Goal: Transaction & Acquisition: Obtain resource

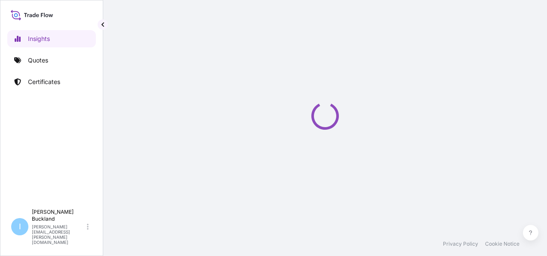
select select "2025"
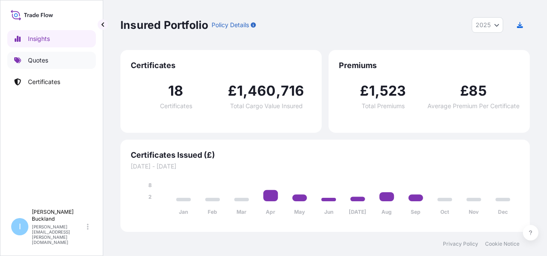
click at [40, 62] on p "Quotes" at bounding box center [38, 60] width 20 height 9
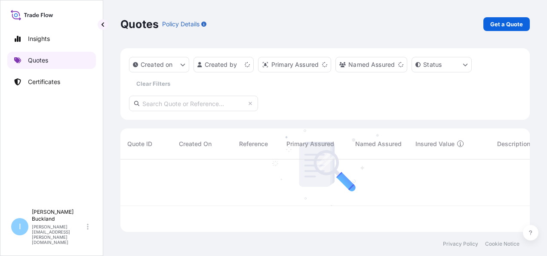
scroll to position [71, 403]
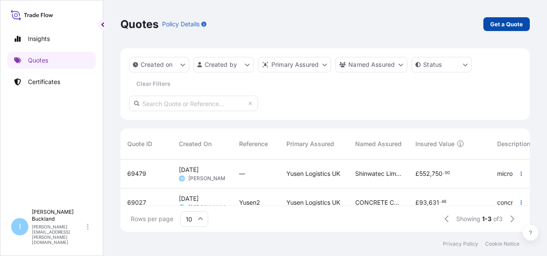
click at [506, 22] on p "Get a Quote" at bounding box center [507, 24] width 33 height 9
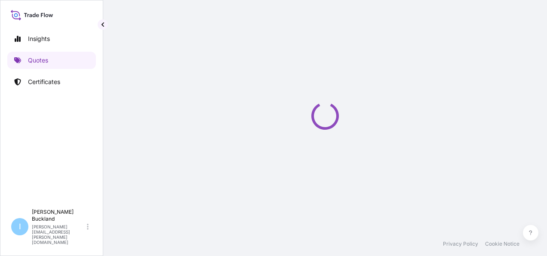
select select "Sea"
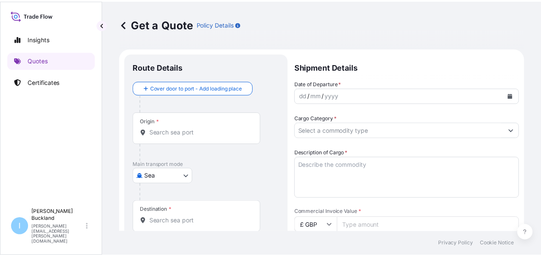
scroll to position [14, 0]
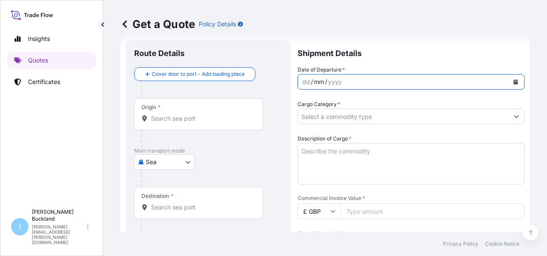
click at [323, 81] on div "mm" at bounding box center [319, 82] width 12 height 10
click at [514, 81] on icon "Calendar" at bounding box center [516, 81] width 5 height 5
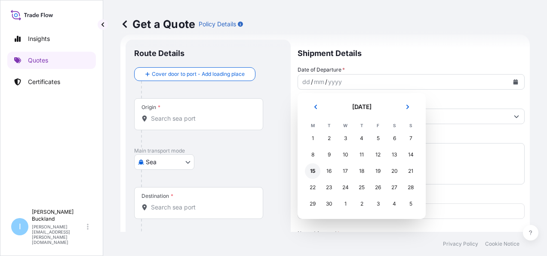
click at [311, 171] on div "15" at bounding box center [312, 170] width 15 height 15
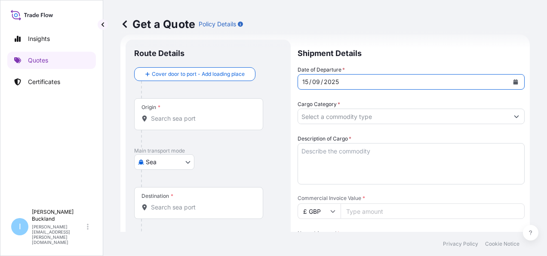
click at [331, 116] on input "Cargo Category *" at bounding box center [403, 115] width 211 height 15
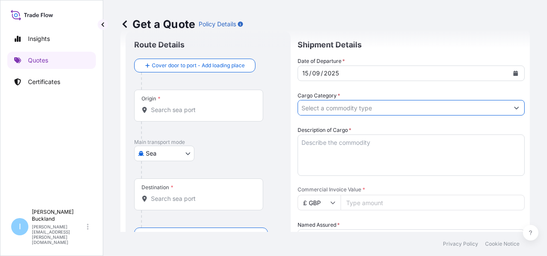
scroll to position [0, 0]
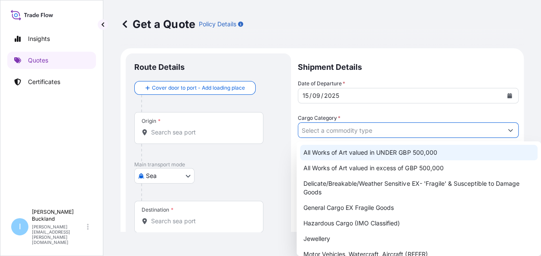
click at [168, 131] on input "Origin *" at bounding box center [202, 132] width 102 height 9
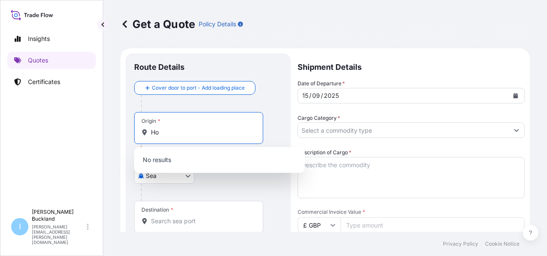
type input "H"
type input "[GEOGRAPHIC_DATA]"
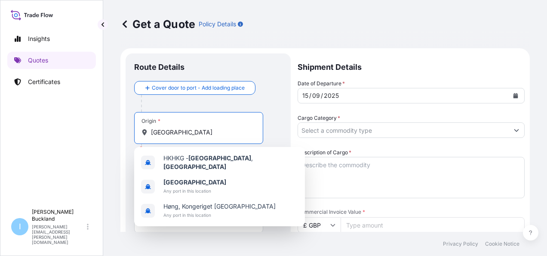
click at [197, 132] on input "[GEOGRAPHIC_DATA]" at bounding box center [202, 132] width 102 height 9
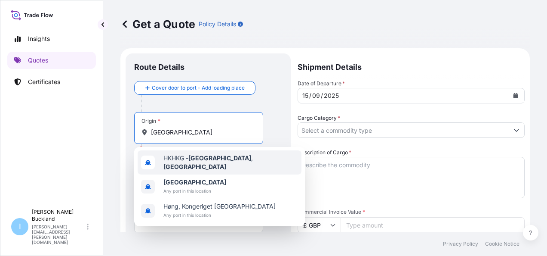
type input "HKHKG - [GEOGRAPHIC_DATA], [GEOGRAPHIC_DATA]"
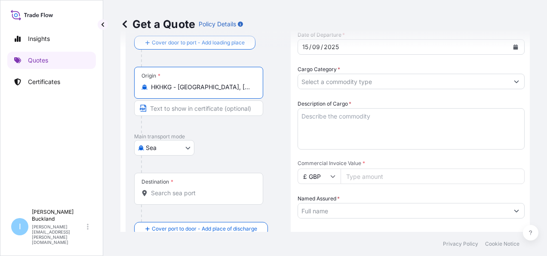
scroll to position [59, 0]
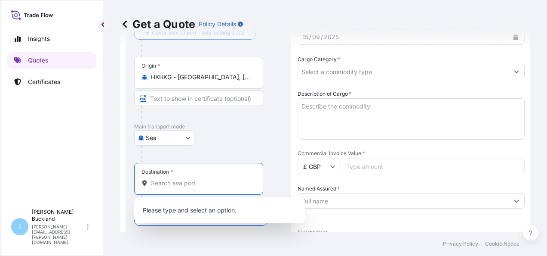
click at [170, 182] on input "Destination *" at bounding box center [202, 183] width 102 height 9
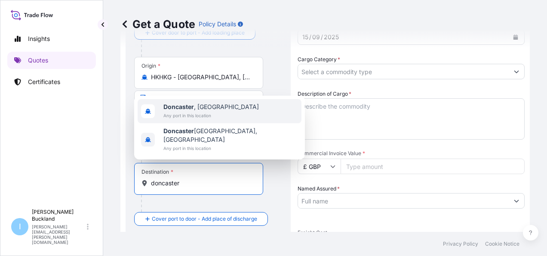
click at [181, 111] on span "[GEOGRAPHIC_DATA] , [GEOGRAPHIC_DATA]" at bounding box center [212, 106] width 96 height 9
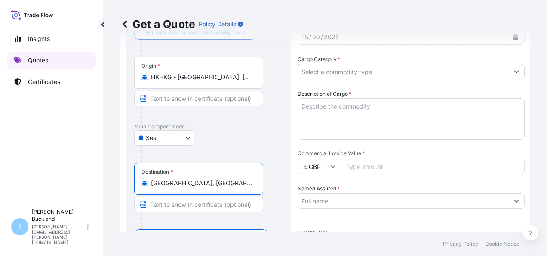
type input "[GEOGRAPHIC_DATA], [GEOGRAPHIC_DATA]"
click at [34, 59] on p "Quotes" at bounding box center [38, 60] width 20 height 9
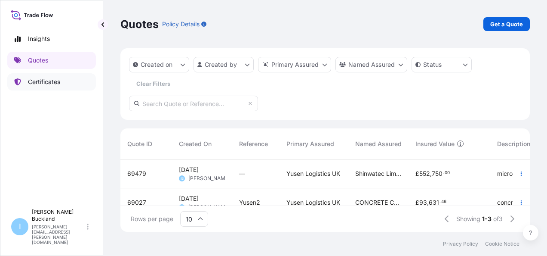
click at [51, 84] on p "Certificates" at bounding box center [44, 81] width 32 height 9
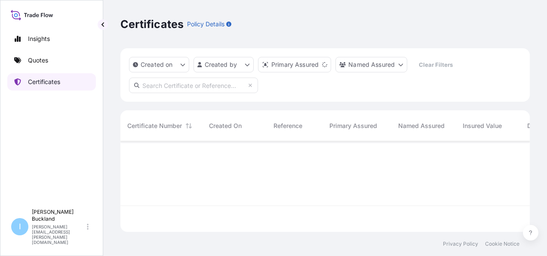
scroll to position [89, 403]
click at [44, 59] on p "Quotes" at bounding box center [38, 60] width 20 height 9
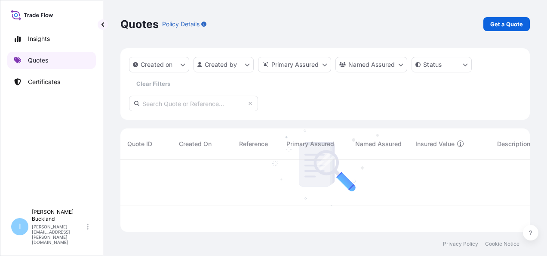
scroll to position [71, 403]
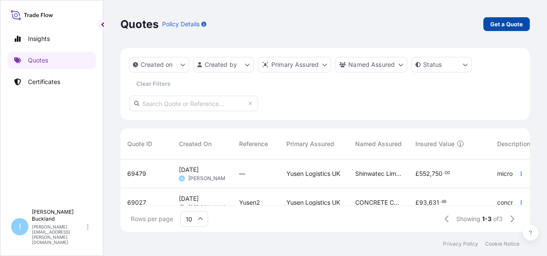
click at [518, 22] on p "Get a Quote" at bounding box center [507, 24] width 33 height 9
select select "Sea"
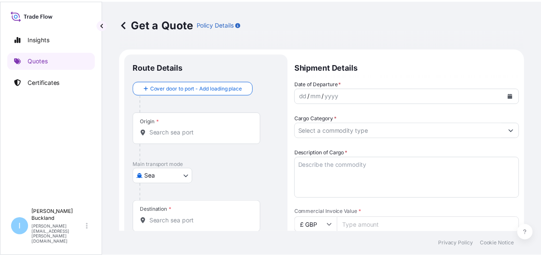
scroll to position [14, 0]
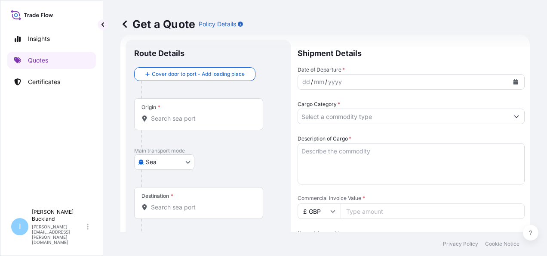
click at [162, 120] on input "Origin *" at bounding box center [202, 118] width 102 height 9
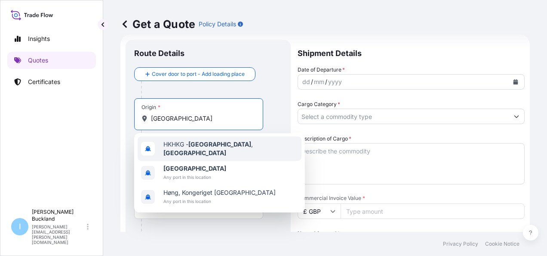
click at [207, 142] on span "HKHKG - [GEOGRAPHIC_DATA] , [GEOGRAPHIC_DATA]" at bounding box center [231, 148] width 135 height 17
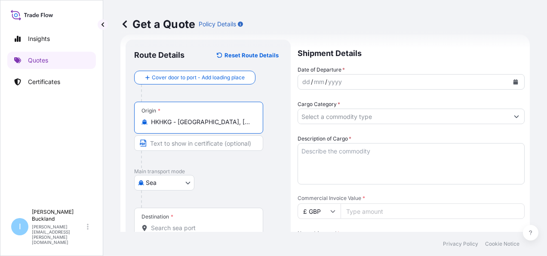
type input "HKHKG - [GEOGRAPHIC_DATA], [GEOGRAPHIC_DATA]"
click at [162, 223] on input "Destination *" at bounding box center [202, 227] width 102 height 9
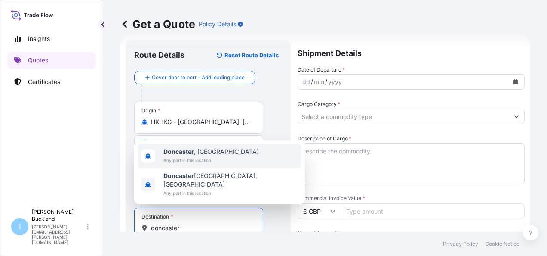
click at [191, 151] on div "[GEOGRAPHIC_DATA] , [GEOGRAPHIC_DATA] Any port in this location [GEOGRAPHIC_DAT…" at bounding box center [219, 172] width 171 height 64
click at [190, 164] on div "[GEOGRAPHIC_DATA] , [GEOGRAPHIC_DATA] Any port in this location" at bounding box center [212, 155] width 96 height 17
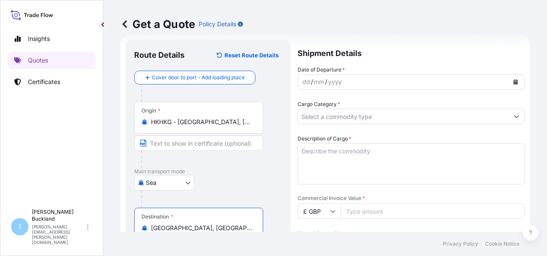
type input "[GEOGRAPHIC_DATA], [GEOGRAPHIC_DATA]"
click at [514, 83] on icon "Calendar" at bounding box center [516, 81] width 5 height 5
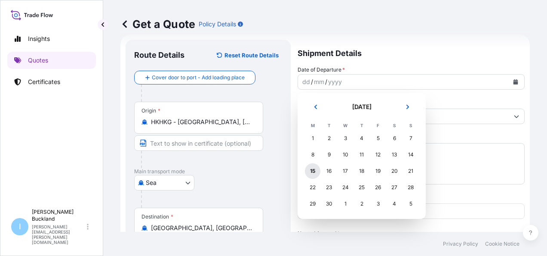
click at [314, 170] on div "15" at bounding box center [312, 170] width 15 height 15
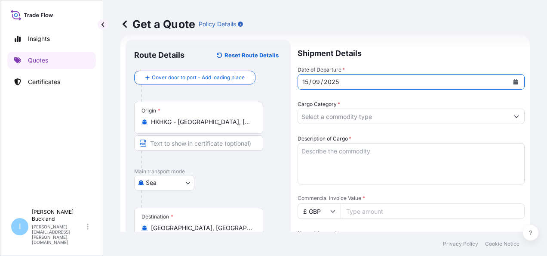
click at [377, 116] on input "Cargo Category *" at bounding box center [403, 115] width 211 height 15
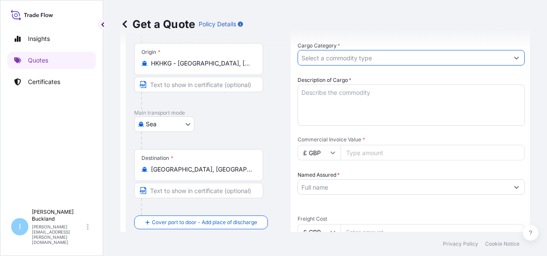
scroll to position [59, 0]
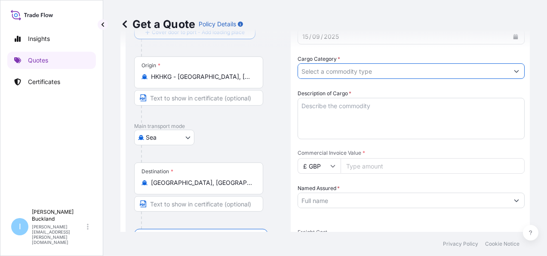
click at [515, 71] on icon "Show suggestions" at bounding box center [517, 71] width 5 height 3
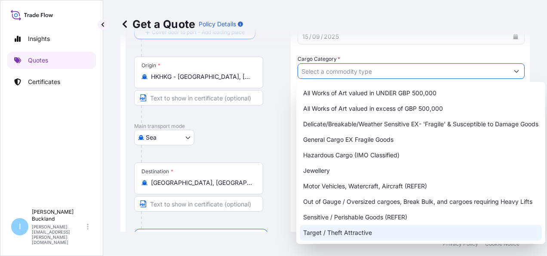
click at [355, 235] on div "Target / Theft Attractive" at bounding box center [421, 232] width 242 height 15
type input "Target / Theft Attractive"
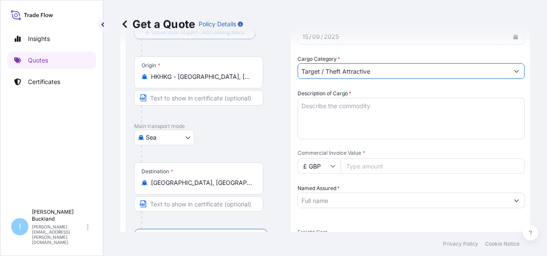
click at [342, 114] on textarea "Description of Cargo *" at bounding box center [411, 118] width 227 height 41
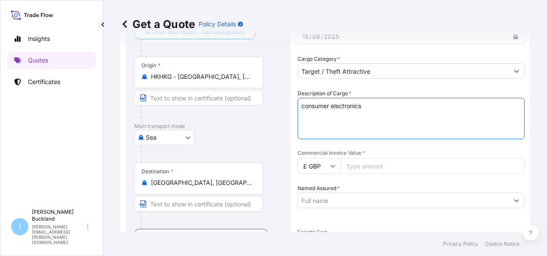
type textarea "consumer electronics"
click at [366, 159] on input "Commercial Invoice Value *" at bounding box center [433, 165] width 184 height 15
type input "10905.00"
click at [332, 167] on icon at bounding box center [333, 166] width 5 height 3
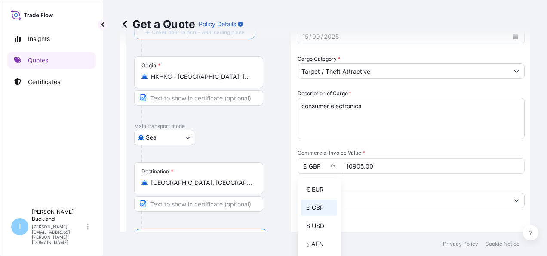
click at [318, 226] on div "$ USD" at bounding box center [319, 225] width 36 height 16
type input "$ USD"
click at [331, 196] on input "Named Assured *" at bounding box center [403, 199] width 211 height 15
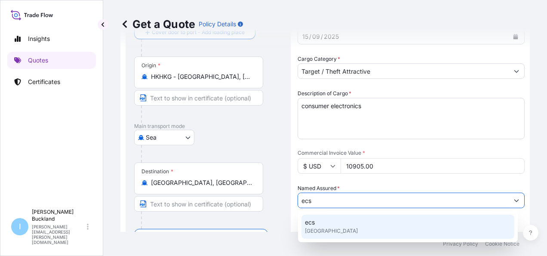
click at [325, 219] on div "ecs [GEOGRAPHIC_DATA]" at bounding box center [408, 226] width 213 height 24
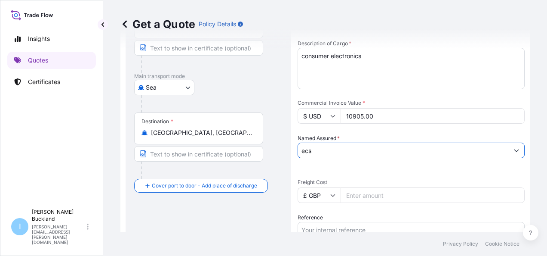
scroll to position [142, 0]
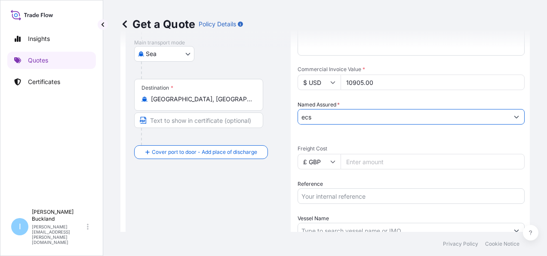
type input "ecs"
click at [354, 161] on input "Freight Cost" at bounding box center [433, 161] width 184 height 15
type input "1720.00"
click at [327, 161] on input "£ GBP" at bounding box center [319, 161] width 43 height 15
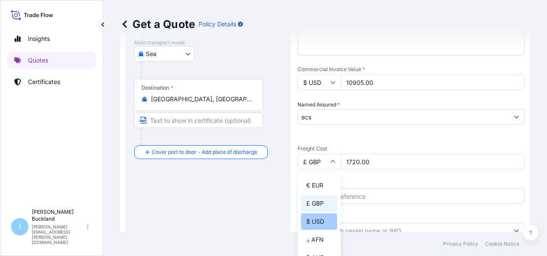
click at [320, 225] on div "$ USD" at bounding box center [319, 221] width 36 height 16
type input "$ USD"
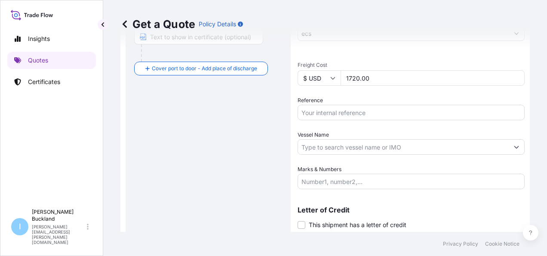
scroll to position [228, 0]
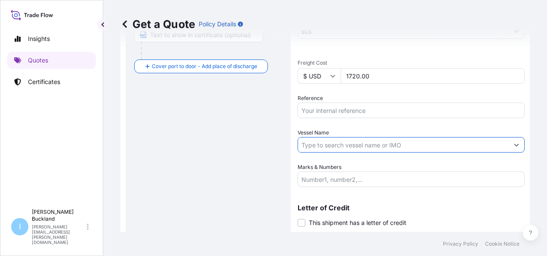
click at [374, 145] on input "Vessel Name" at bounding box center [403, 144] width 211 height 15
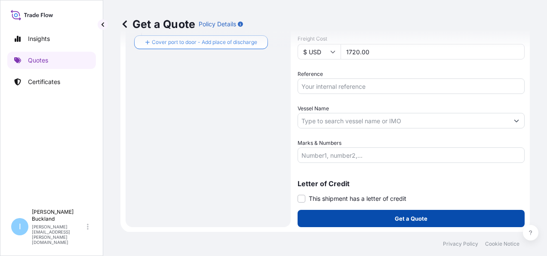
click at [398, 217] on p "Get a Quote" at bounding box center [411, 218] width 33 height 9
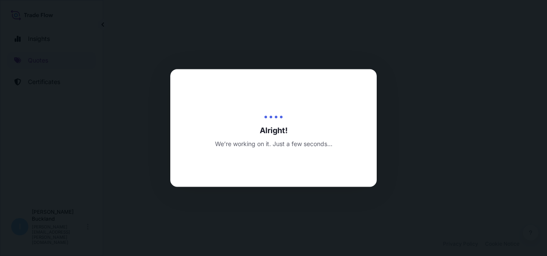
select select "Sea"
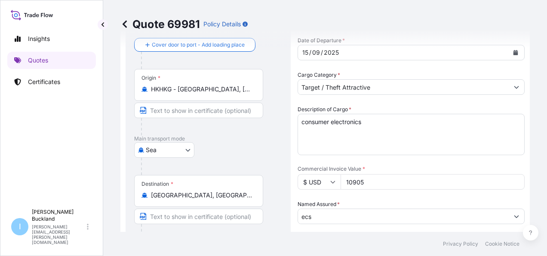
scroll to position [129, 0]
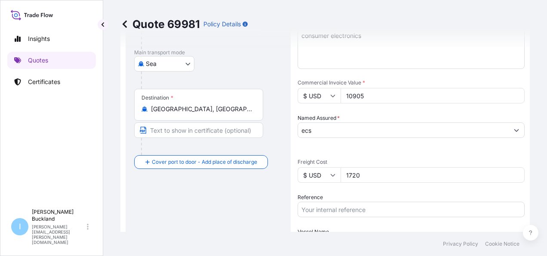
click at [368, 96] on input "10905" at bounding box center [433, 95] width 184 height 15
type input "19754"
click at [385, 160] on span "Freight Cost" at bounding box center [411, 161] width 227 height 7
click at [385, 167] on input "1720" at bounding box center [433, 174] width 184 height 15
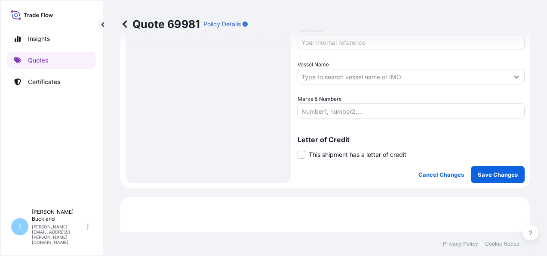
scroll to position [344, 0]
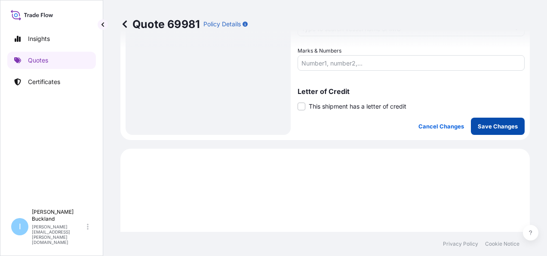
click at [499, 127] on p "Save Changes" at bounding box center [498, 126] width 40 height 9
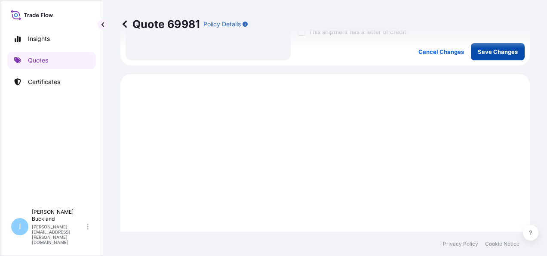
scroll to position [449, 0]
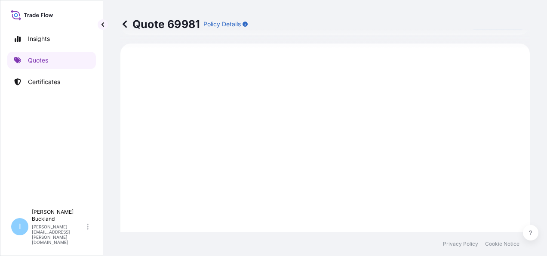
select select "Sea"
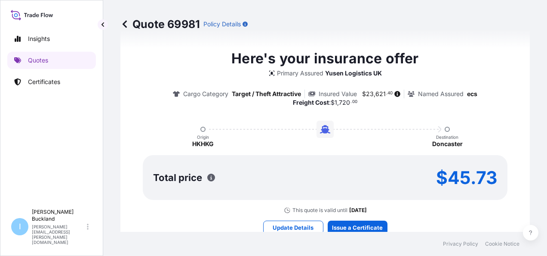
scroll to position [689, 0]
